Goal: Task Accomplishment & Management: Manage account settings

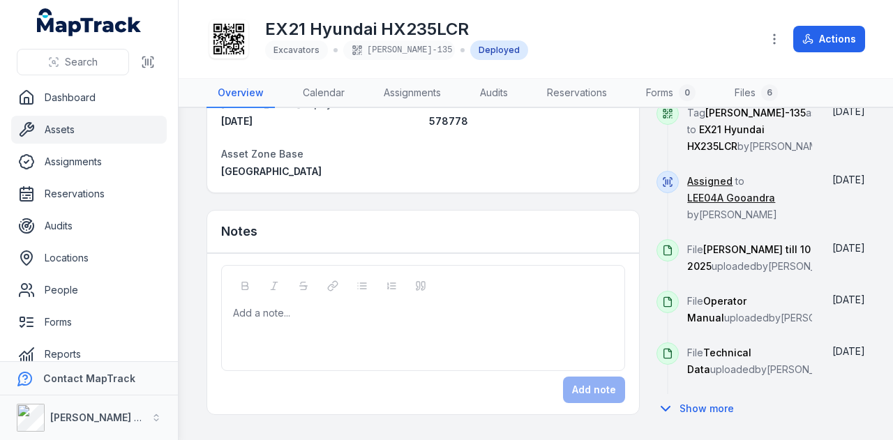
scroll to position [456, 0]
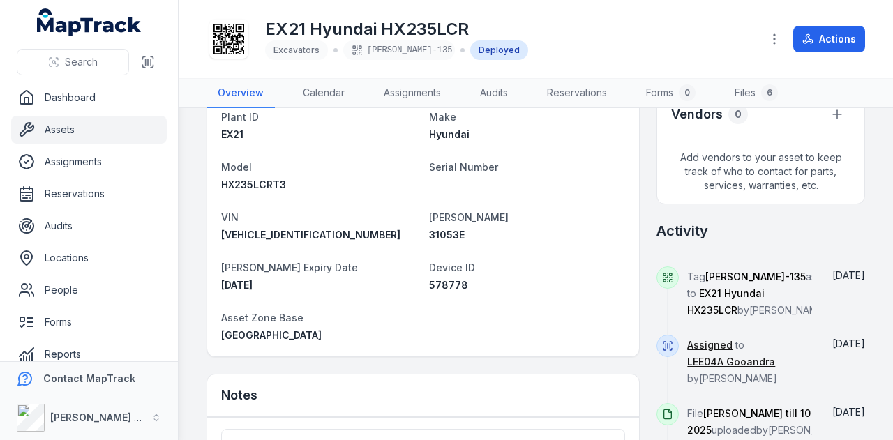
click at [128, 125] on link "Assets" at bounding box center [89, 130] width 156 height 28
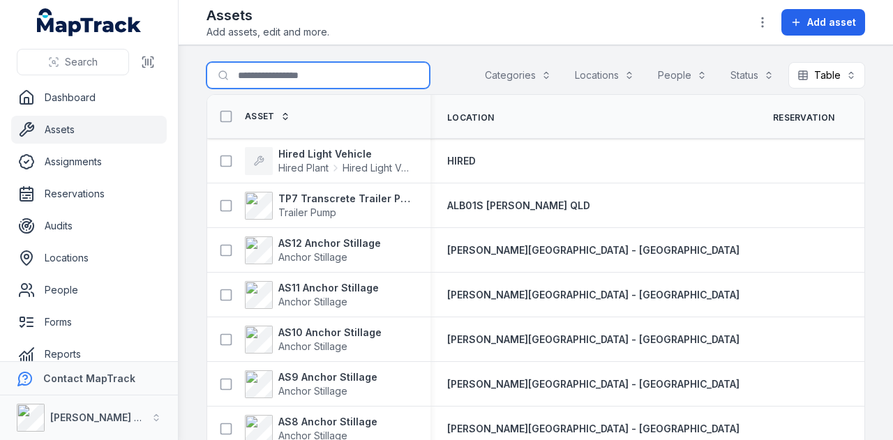
click at [260, 75] on input "Search for assets" at bounding box center [318, 75] width 223 height 27
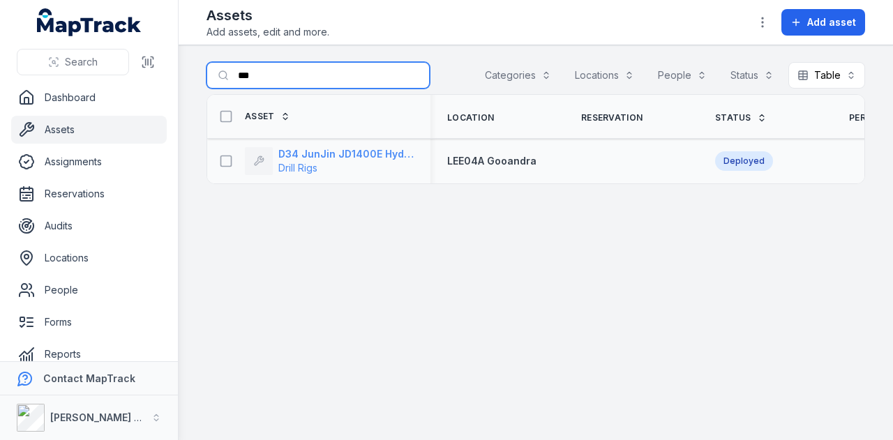
type input "***"
click at [341, 151] on strong "D34 JunJin JD1400E Hydraulic Crawler Drill" at bounding box center [345, 154] width 135 height 14
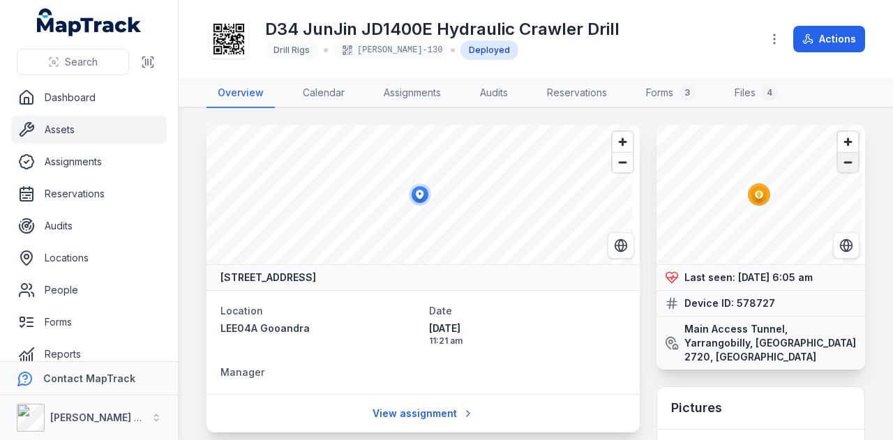
click at [838, 160] on span "Zoom out" at bounding box center [848, 163] width 20 height 20
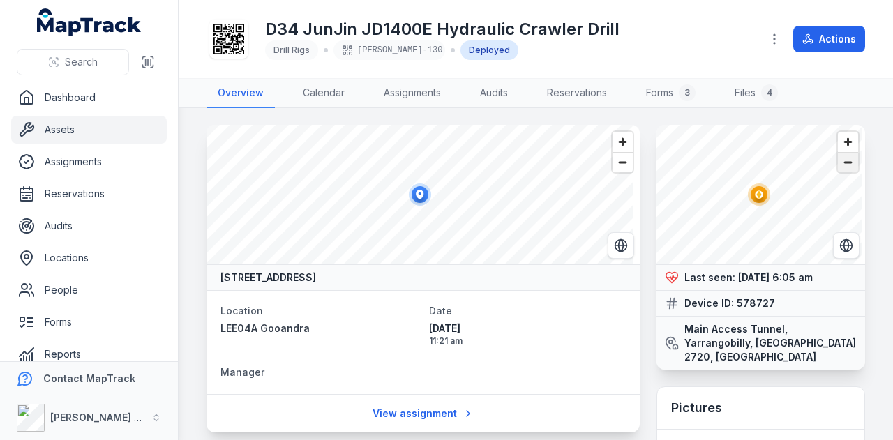
click at [838, 160] on span "Zoom out" at bounding box center [848, 163] width 20 height 20
click at [838, 159] on span "Zoom out" at bounding box center [848, 163] width 20 height 20
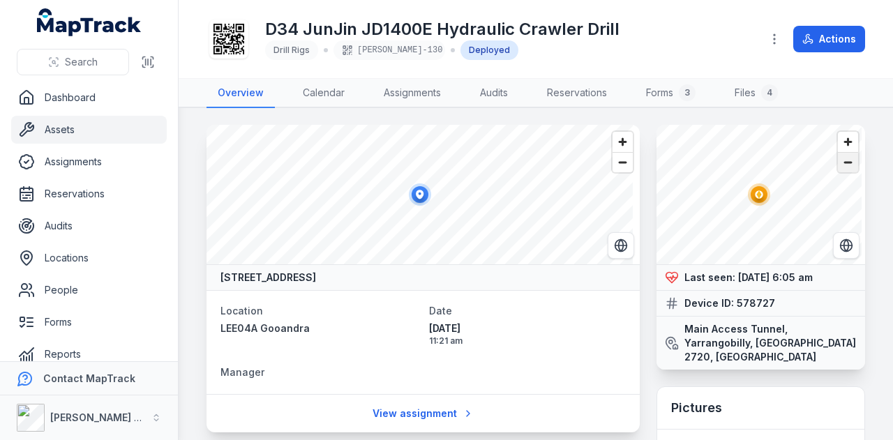
click at [838, 159] on span "Zoom out" at bounding box center [848, 163] width 20 height 20
click at [57, 93] on link "Dashboard" at bounding box center [89, 98] width 156 height 28
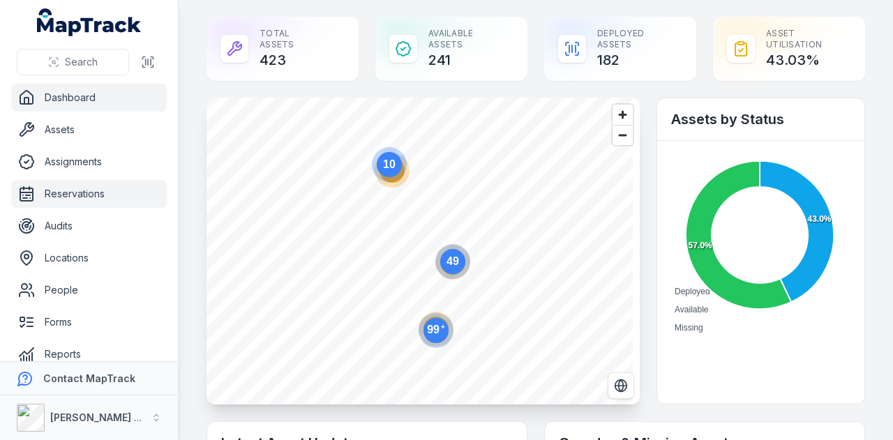
click at [97, 191] on link "Reservations" at bounding box center [89, 194] width 156 height 28
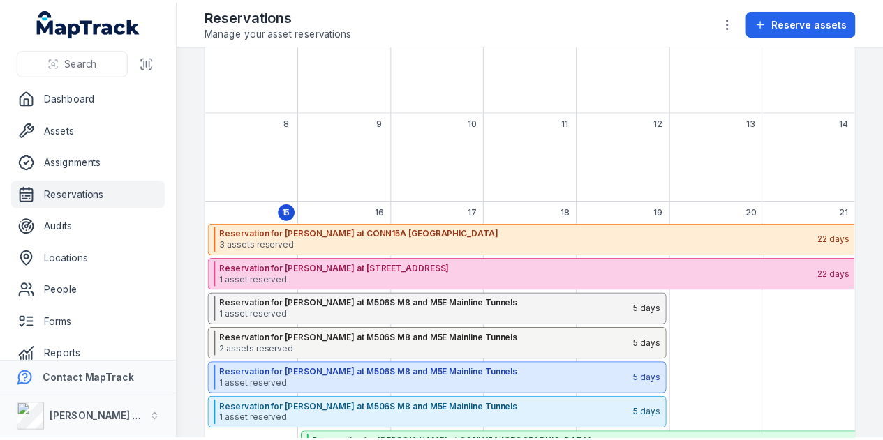
scroll to position [279, 0]
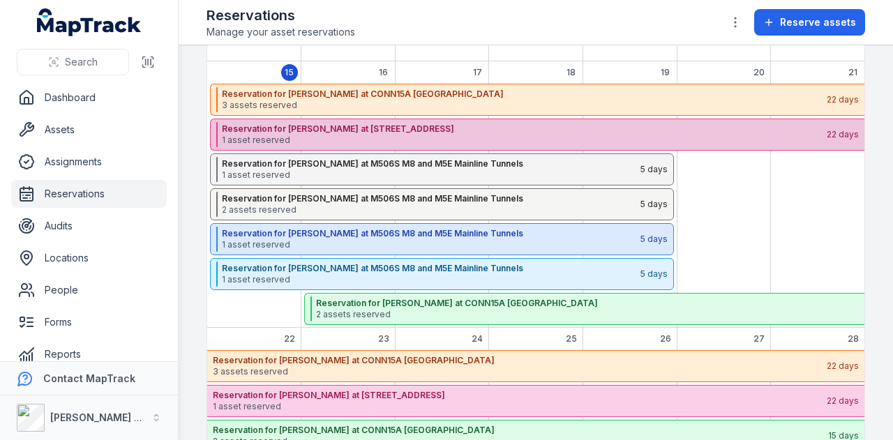
click at [434, 135] on span "1 asset reserved" at bounding box center [524, 140] width 604 height 11
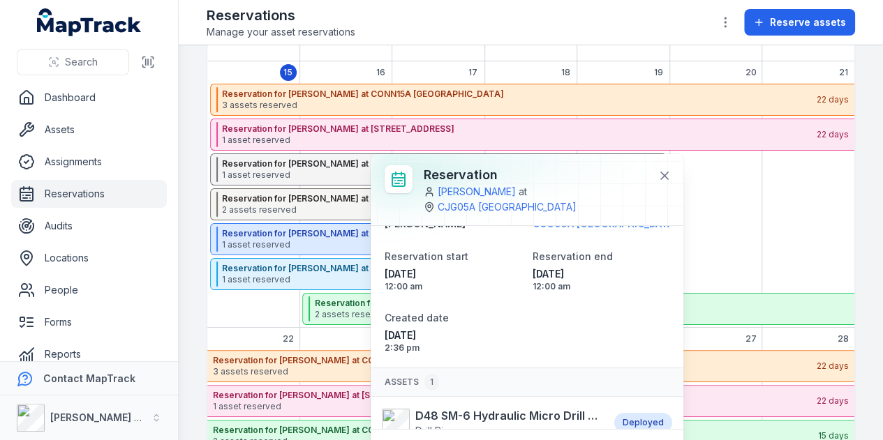
scroll to position [61, 0]
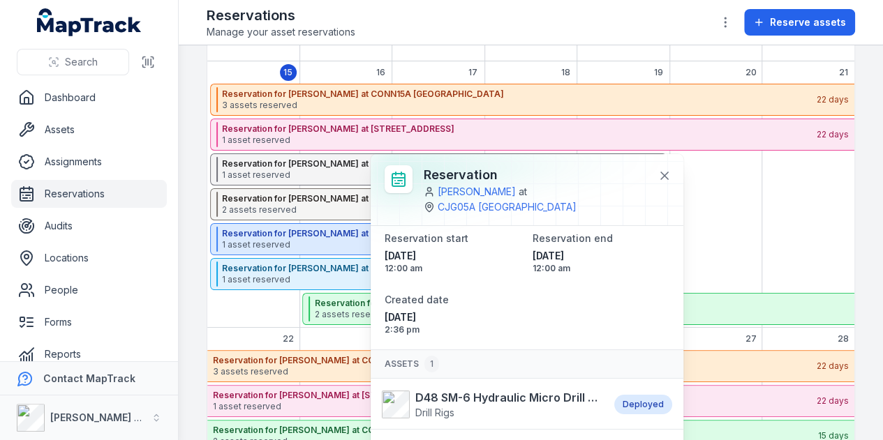
click at [776, 197] on div "September 2025" at bounding box center [808, 206] width 92 height 244
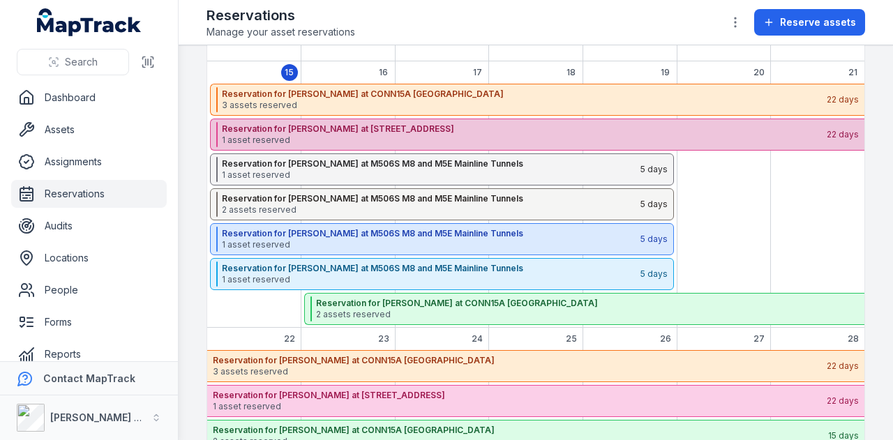
click at [574, 126] on strong "Reservation for [PERSON_NAME] at [STREET_ADDRESS]" at bounding box center [524, 129] width 604 height 11
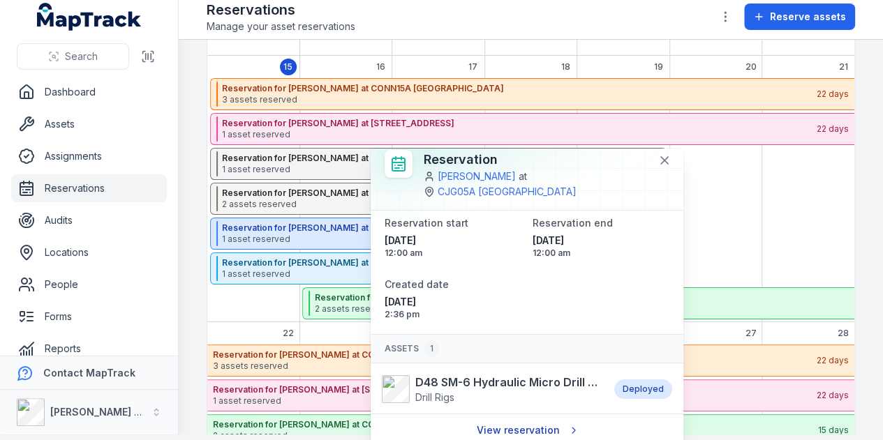
scroll to position [10, 0]
click at [536, 430] on link "View reservation" at bounding box center [527, 430] width 118 height 27
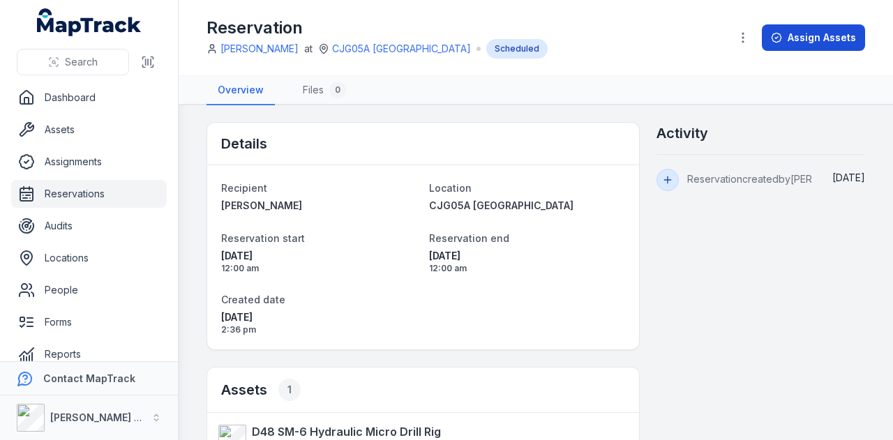
click at [830, 43] on button "Assign Assets" at bounding box center [813, 37] width 103 height 27
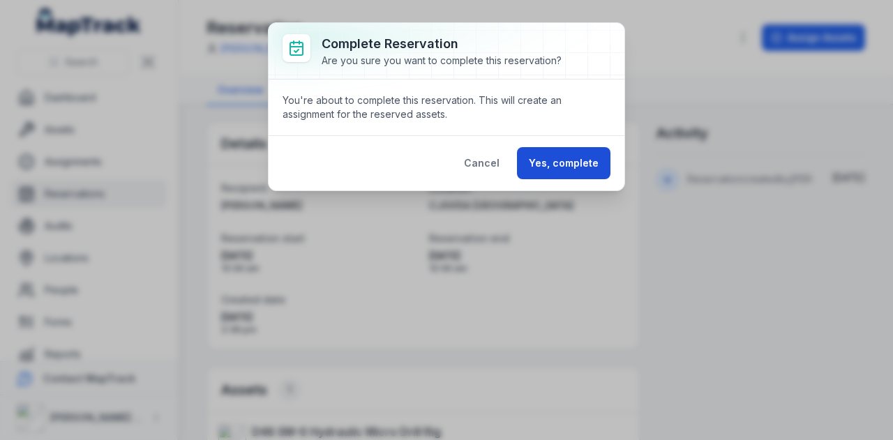
click at [557, 154] on button "Yes, complete" at bounding box center [564, 163] width 94 height 32
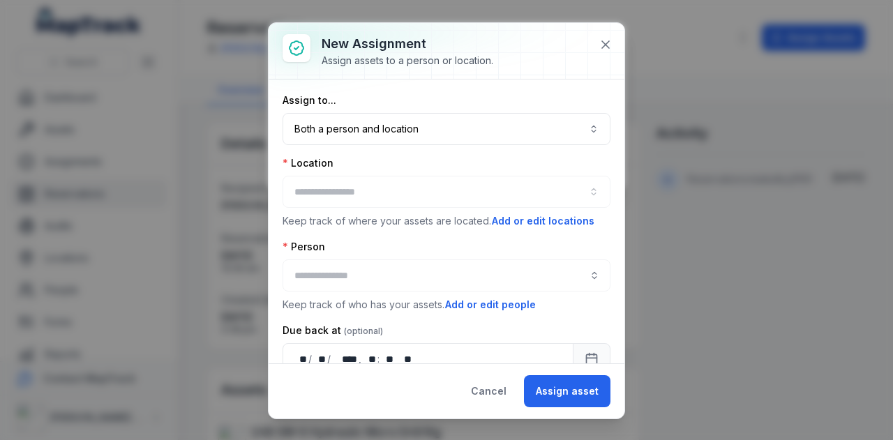
type input "**********"
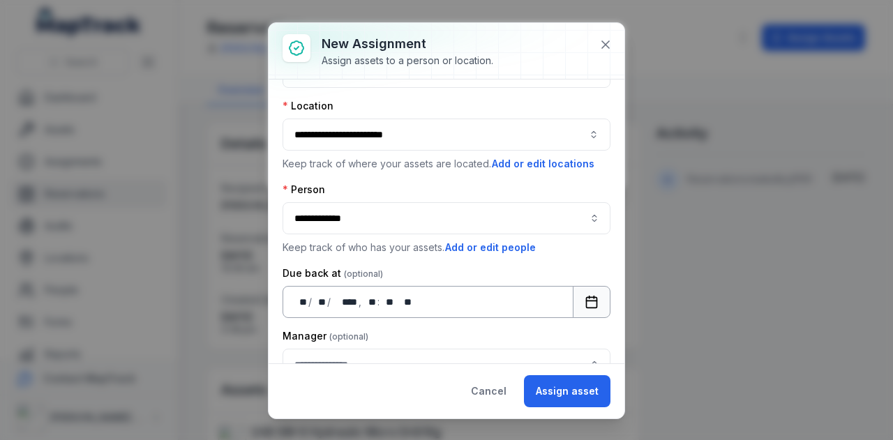
scroll to position [112, 0]
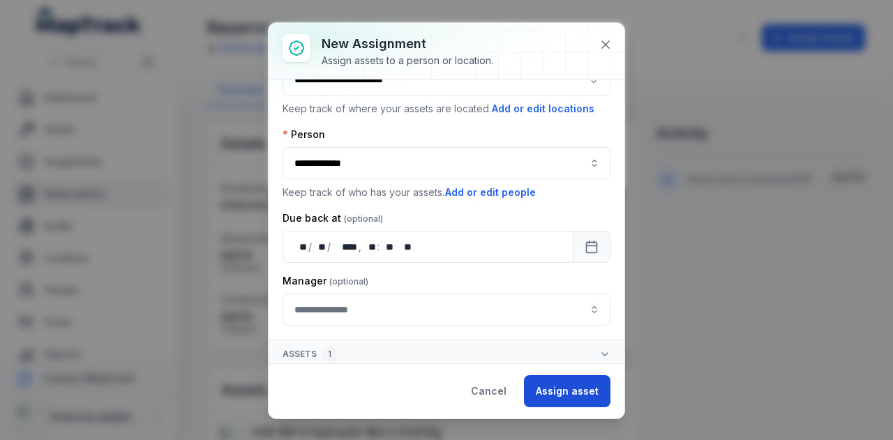
click at [576, 384] on button "Assign asset" at bounding box center [567, 391] width 87 height 32
